Goal: Navigation & Orientation: Find specific page/section

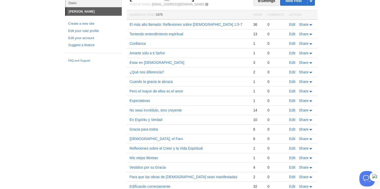
scroll to position [52, 0]
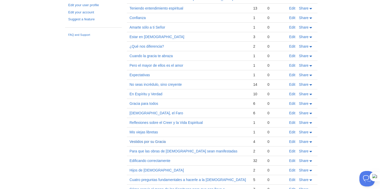
click at [154, 141] on link "Vestidos por su Gracia" at bounding box center [148, 142] width 36 height 4
click at [144, 112] on link "[DEMOGRAPHIC_DATA], el Faro" at bounding box center [157, 113] width 54 height 4
click at [139, 102] on link "Gracia para todos" at bounding box center [144, 104] width 29 height 4
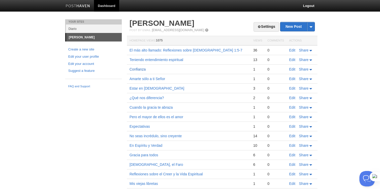
click at [143, 69] on link "Confianza" at bounding box center [138, 69] width 16 height 4
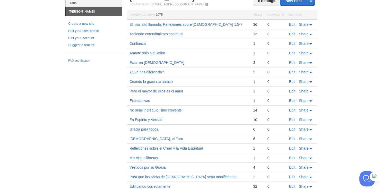
click at [144, 101] on link "Expectativas" at bounding box center [140, 101] width 20 height 4
click at [144, 102] on link "Expectativas" at bounding box center [140, 101] width 20 height 4
click at [169, 91] on link "Pero el mayor de ellos es el amor" at bounding box center [157, 91] width 54 height 4
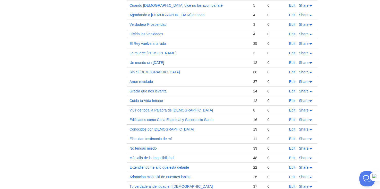
scroll to position [618, 0]
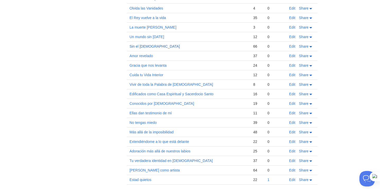
click at [152, 44] on link "Sin el Evangelio" at bounding box center [155, 46] width 51 height 4
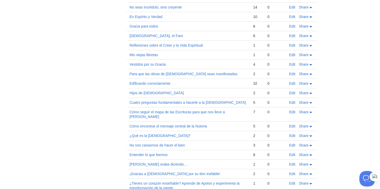
scroll to position [26, 0]
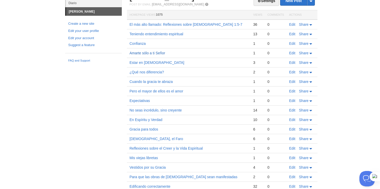
click at [139, 52] on link "Amarte sólo a ti Señor" at bounding box center [148, 53] width 36 height 4
